Goal: Register for event/course

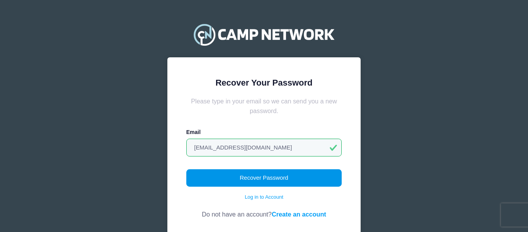
type input "[EMAIL_ADDRESS][DOMAIN_NAME]"
click at [275, 175] on button "Recover Password" at bounding box center [264, 178] width 156 height 18
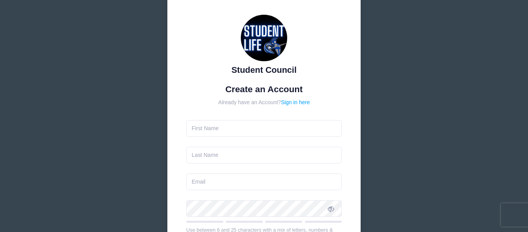
scroll to position [39, 0]
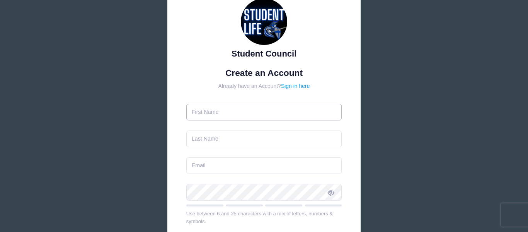
click at [261, 109] on input "text" at bounding box center [264, 112] width 156 height 17
type input "[PERSON_NAME]"
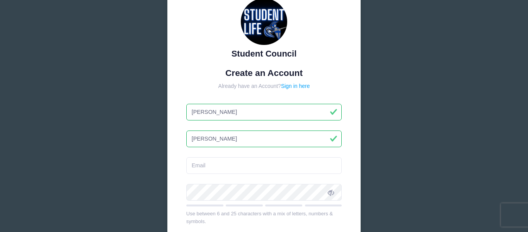
type input "[PERSON_NAME]"
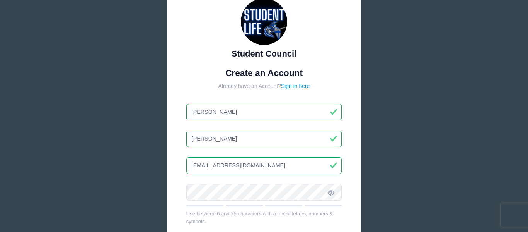
type input "[EMAIL_ADDRESS][DOMAIN_NAME]"
click at [335, 192] on span at bounding box center [330, 191] width 13 height 13
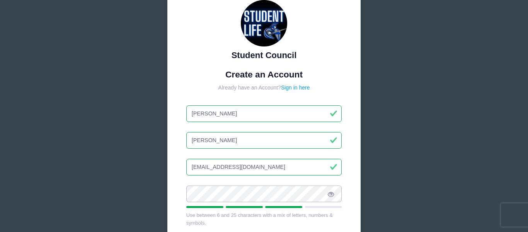
scroll to position [37, 0]
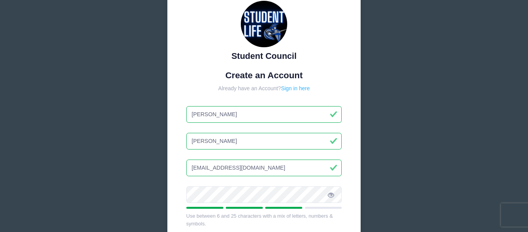
click at [303, 88] on link "Sign in here" at bounding box center [295, 88] width 29 height 6
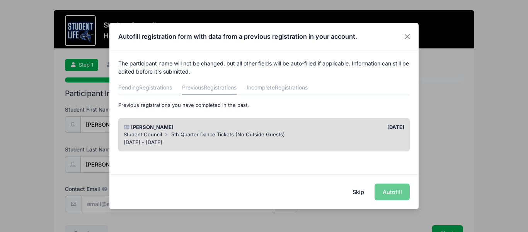
click at [359, 192] on button "Skip" at bounding box center [358, 191] width 27 height 17
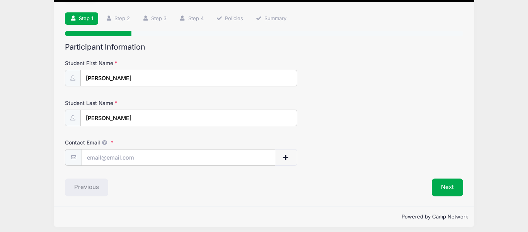
scroll to position [51, 0]
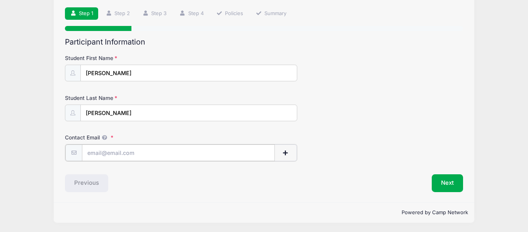
click at [115, 157] on input "Contact Email" at bounding box center [178, 152] width 193 height 17
type input "[EMAIL_ADDRESS][DOMAIN_NAME]"
click at [443, 179] on button "Next" at bounding box center [447, 182] width 31 height 18
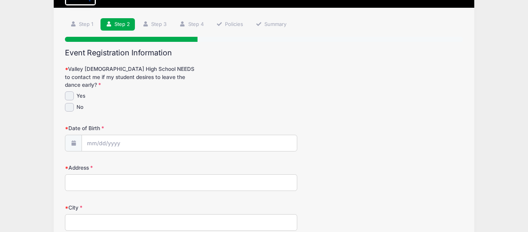
scroll to position [49, 0]
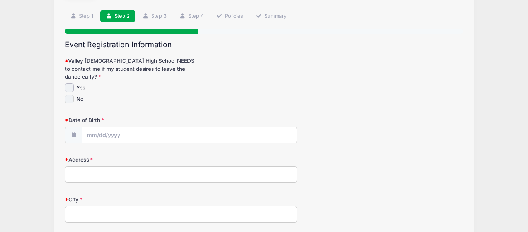
click at [69, 95] on input "No" at bounding box center [69, 99] width 9 height 9
checkbox input "true"
click at [98, 127] on input "Date of Birth" at bounding box center [189, 135] width 215 height 17
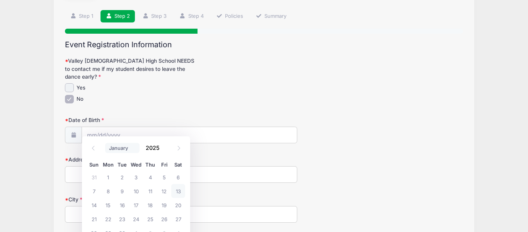
click at [116, 144] on select "January February March April May June July August September October November De…" at bounding box center [122, 148] width 34 height 10
click at [105, 143] on select "January February March April May June July August September October November De…" at bounding box center [122, 148] width 34 height 10
click at [506, 37] on div "Student Council Homecoming Dance Tickets from 10/18 to 10/18/2025 Exit Step 2 /…" at bounding box center [264, 198] width 505 height 494
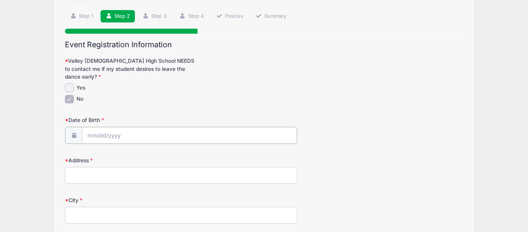
click at [105, 127] on input "Date of Birth" at bounding box center [189, 135] width 215 height 17
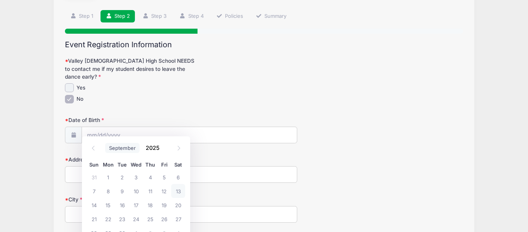
click at [116, 145] on select "January February March April May June July August September October November De…" at bounding box center [122, 148] width 34 height 10
select select "11"
click at [105, 143] on select "January February March April May June July August September October November De…" at bounding box center [122, 148] width 34 height 10
click at [155, 144] on input "2025" at bounding box center [154, 147] width 25 height 12
click at [164, 143] on span at bounding box center [164, 144] width 5 height 6
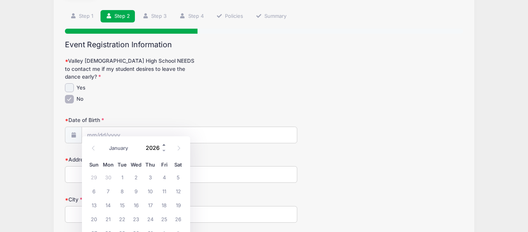
click at [164, 143] on span at bounding box center [164, 144] width 5 height 6
click at [163, 150] on span at bounding box center [164, 150] width 5 height 6
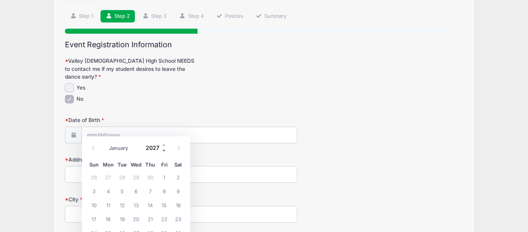
click at [163, 150] on span at bounding box center [164, 150] width 5 height 6
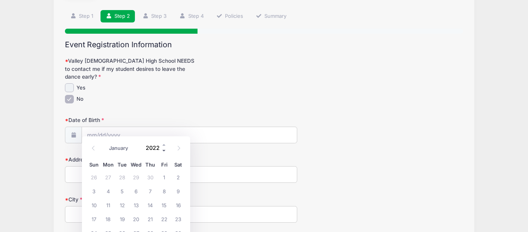
click at [163, 150] on span at bounding box center [164, 150] width 5 height 6
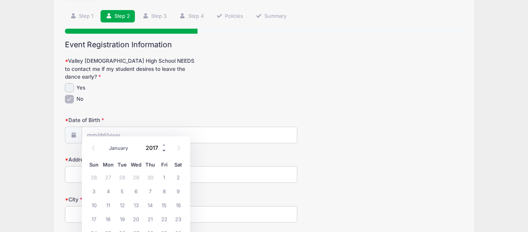
click at [163, 150] on span at bounding box center [164, 150] width 5 height 6
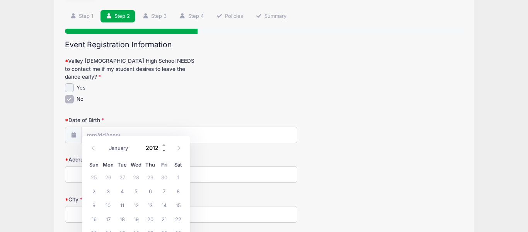
click at [163, 150] on span at bounding box center [164, 150] width 5 height 6
type input "2009"
click at [150, 217] on span "24" at bounding box center [150, 218] width 14 height 14
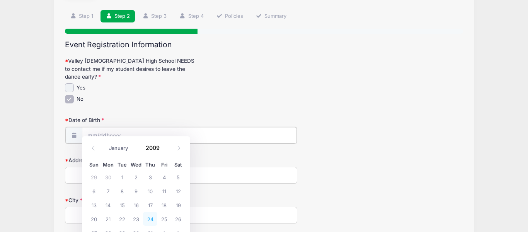
type input "12/24/2009"
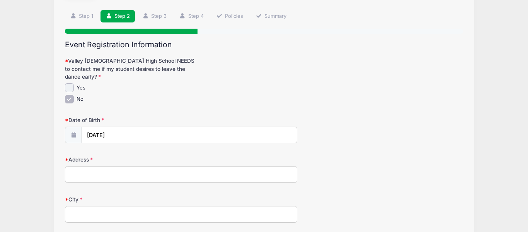
click at [88, 168] on input "Address" at bounding box center [181, 174] width 232 height 17
type input "610 e Julian dr"
click at [75, 208] on input "City" at bounding box center [181, 214] width 232 height 17
type input "g"
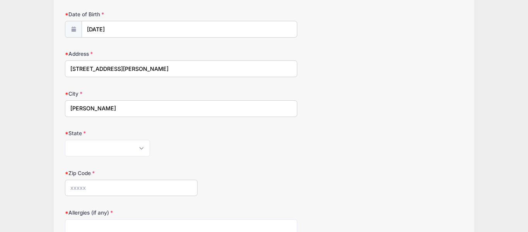
scroll to position [155, 0]
type input "Gilbert"
click at [73, 141] on select "Alabama Alaska American Samoa Arizona Arkansas Armed Forces Africa Armed Forces…" at bounding box center [107, 147] width 85 height 17
select select "AZ"
click at [65, 139] on select "Alabama Alaska American Samoa Arizona Arkansas Armed Forces Africa Armed Forces…" at bounding box center [107, 147] width 85 height 17
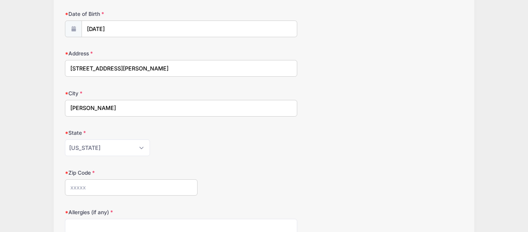
click at [84, 181] on input "Zip Code" at bounding box center [131, 187] width 133 height 17
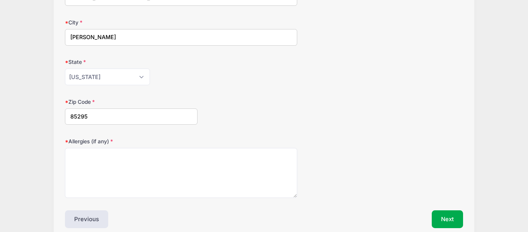
scroll to position [232, 0]
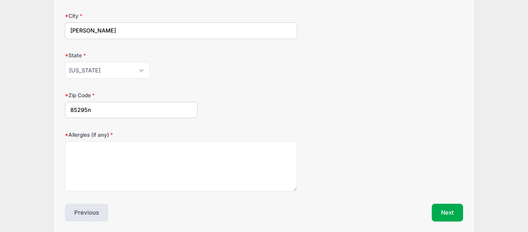
type input "85295"
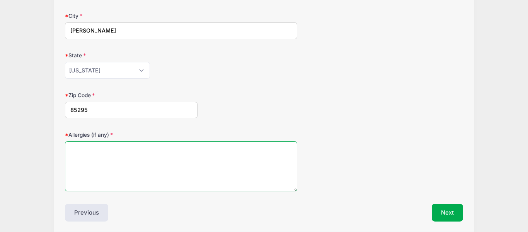
click at [83, 147] on textarea "Allergies (if any)" at bounding box center [181, 166] width 232 height 50
type textarea "none"
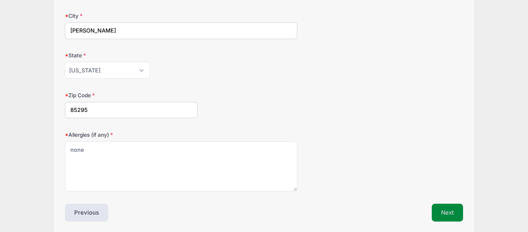
click at [455, 208] on button "Next" at bounding box center [447, 212] width 31 height 18
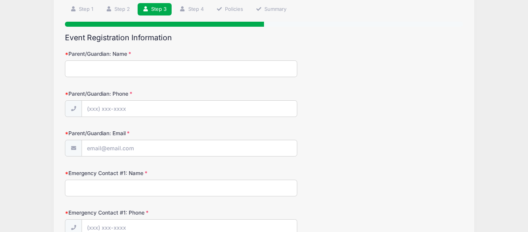
scroll to position [0, 0]
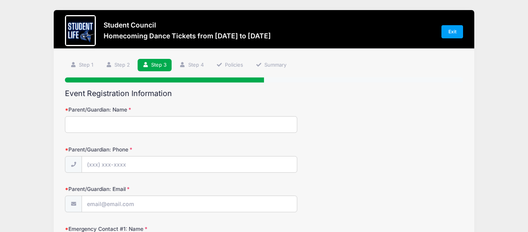
click at [136, 124] on input "Parent/Guardian: Name" at bounding box center [181, 124] width 232 height 17
type input "Erin Marlier"
type input "(480) 495-6645"
click at [110, 203] on input "Parent/Guardian: Email" at bounding box center [189, 204] width 215 height 17
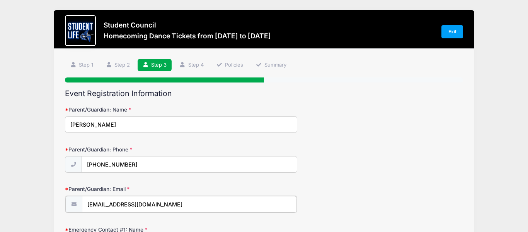
type input "emarlier@cglschool.org"
click at [326, 170] on div "Parent/Guardian: Phone (480) 495-6645" at bounding box center [264, 158] width 398 height 27
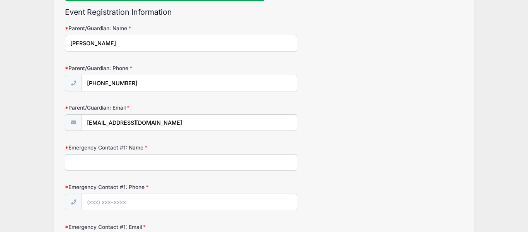
scroll to position [97, 0]
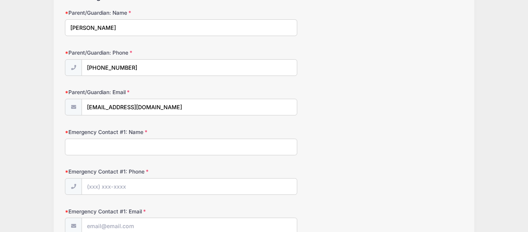
click at [104, 143] on input "Emergency Contact #1: Name" at bounding box center [181, 146] width 232 height 17
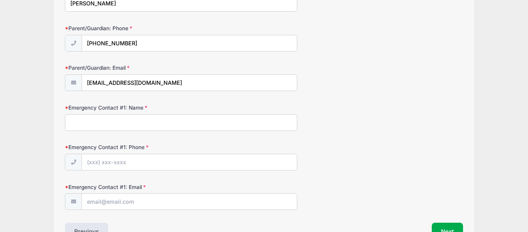
scroll to position [125, 0]
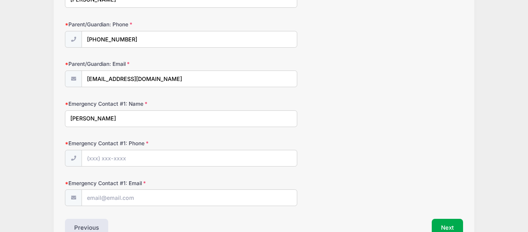
type input "Jon Marlier"
type input "(602) 750-1865"
type input "jonmarlier@yahoo.com"
click at [356, 150] on div "Emergency Contact #1: Phone (602) 750-1865" at bounding box center [264, 152] width 398 height 27
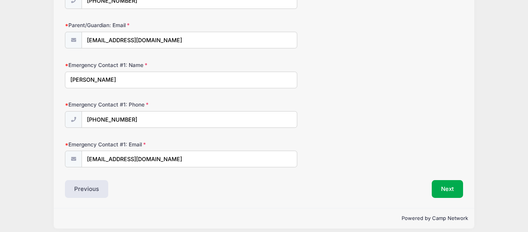
scroll to position [170, 0]
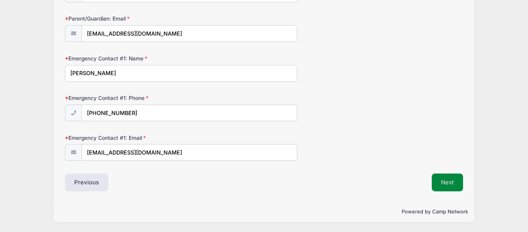
click at [443, 182] on button "Next" at bounding box center [447, 182] width 31 height 18
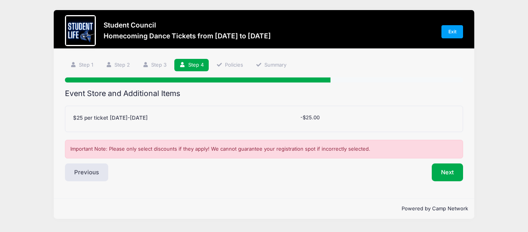
scroll to position [0, 0]
click at [445, 168] on button "Next" at bounding box center [447, 172] width 31 height 18
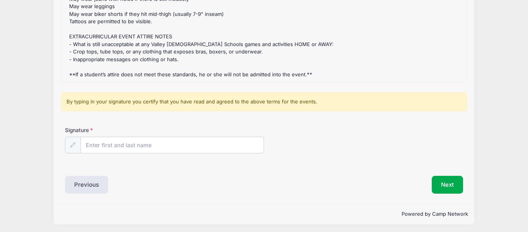
scroll to position [145, 0]
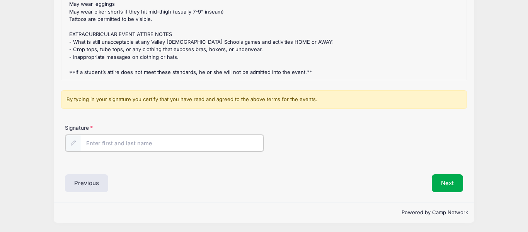
click at [104, 142] on input "Signature" at bounding box center [172, 143] width 183 height 17
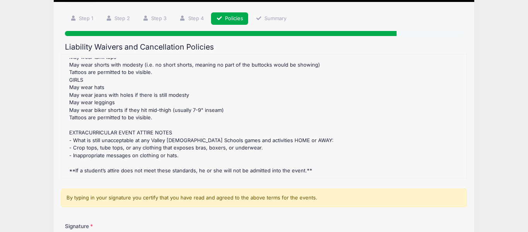
scroll to position [0, 0]
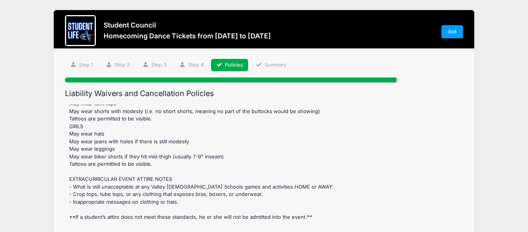
click at [216, 133] on div "Homecoming Dance Tickets Refund Policy : The is no Refund Policy for any dances…" at bounding box center [263, 162] width 397 height 116
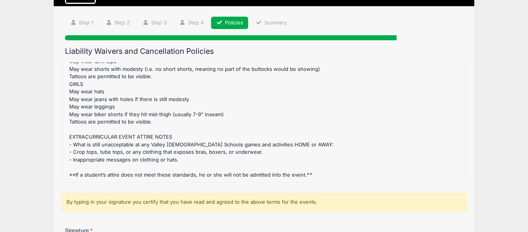
scroll to position [145, 0]
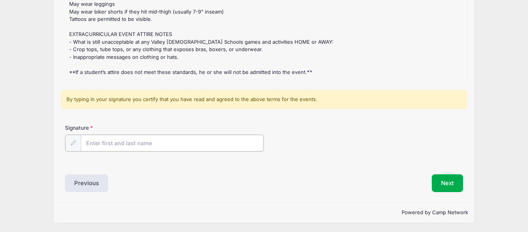
click at [116, 141] on input "Signature" at bounding box center [172, 143] width 183 height 17
type input "S"
type input "Erin Marlier/ Sophie Marlier"
click at [448, 185] on button "Next" at bounding box center [447, 182] width 31 height 18
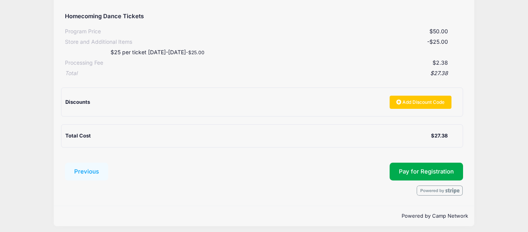
scroll to position [155, 0]
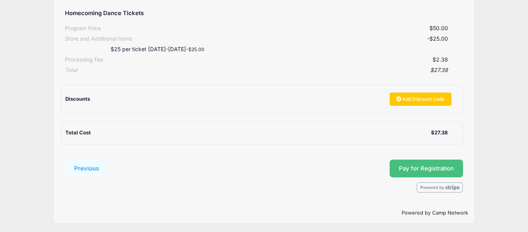
click at [419, 169] on button "Pay for Registration" at bounding box center [426, 168] width 73 height 18
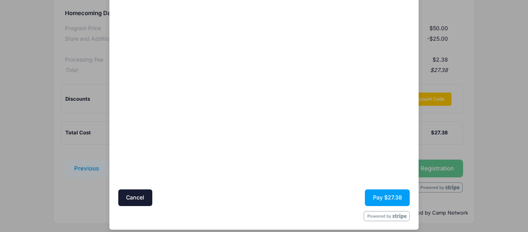
scroll to position [74, 0]
click at [385, 196] on button "Pay $27.38" at bounding box center [387, 197] width 45 height 17
